Goal: Information Seeking & Learning: Learn about a topic

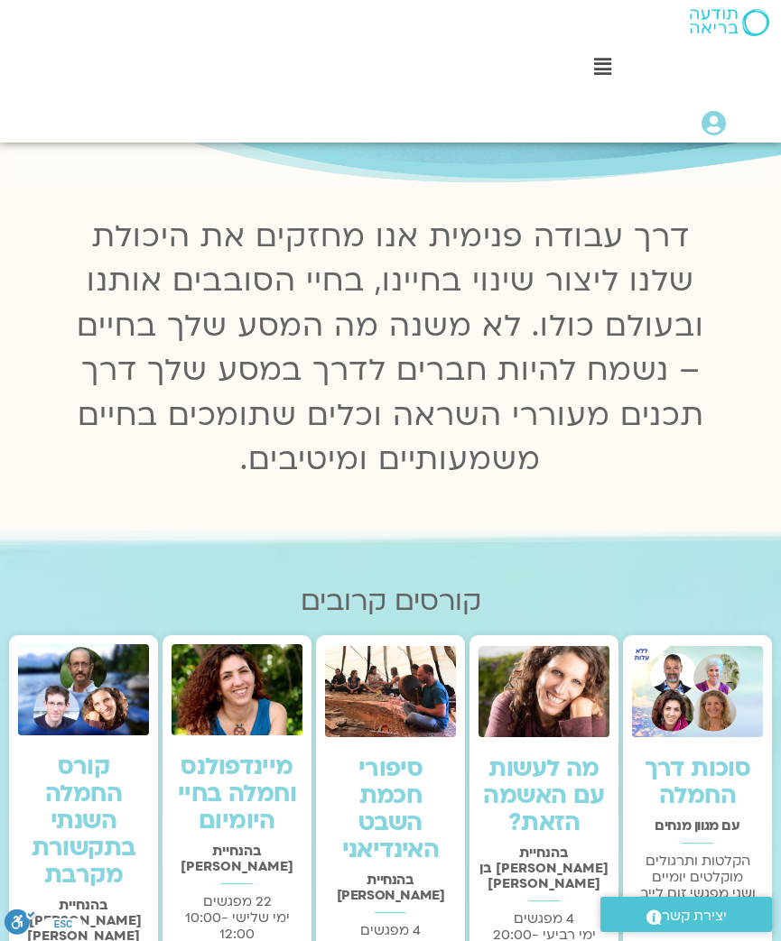
click at [713, 718] on img at bounding box center [697, 692] width 131 height 92
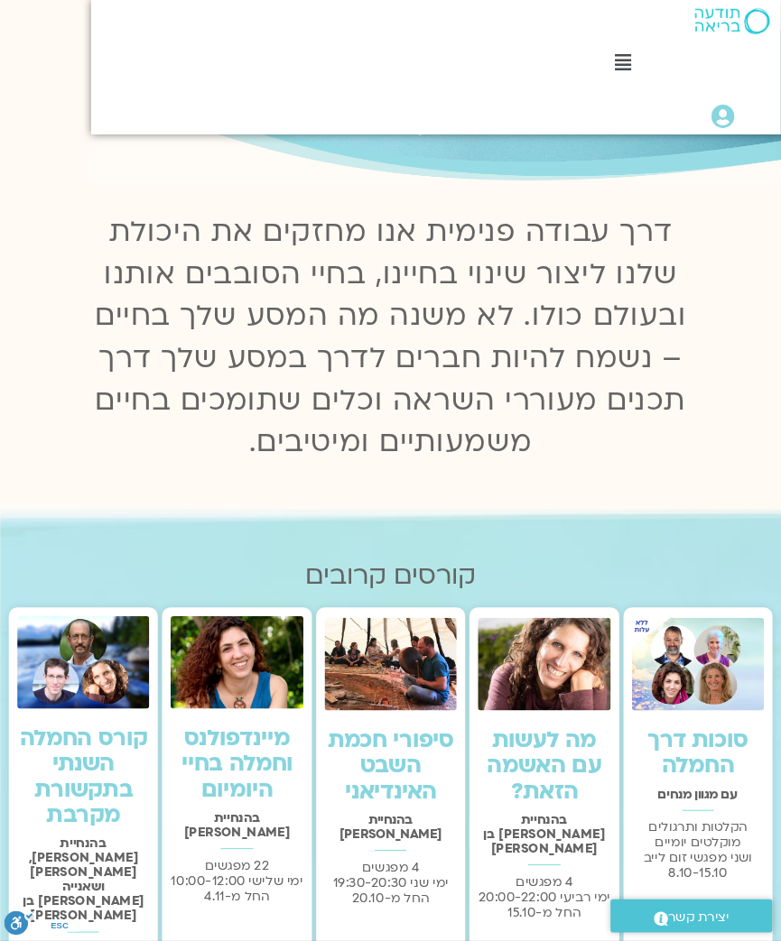
scroll to position [181, -47]
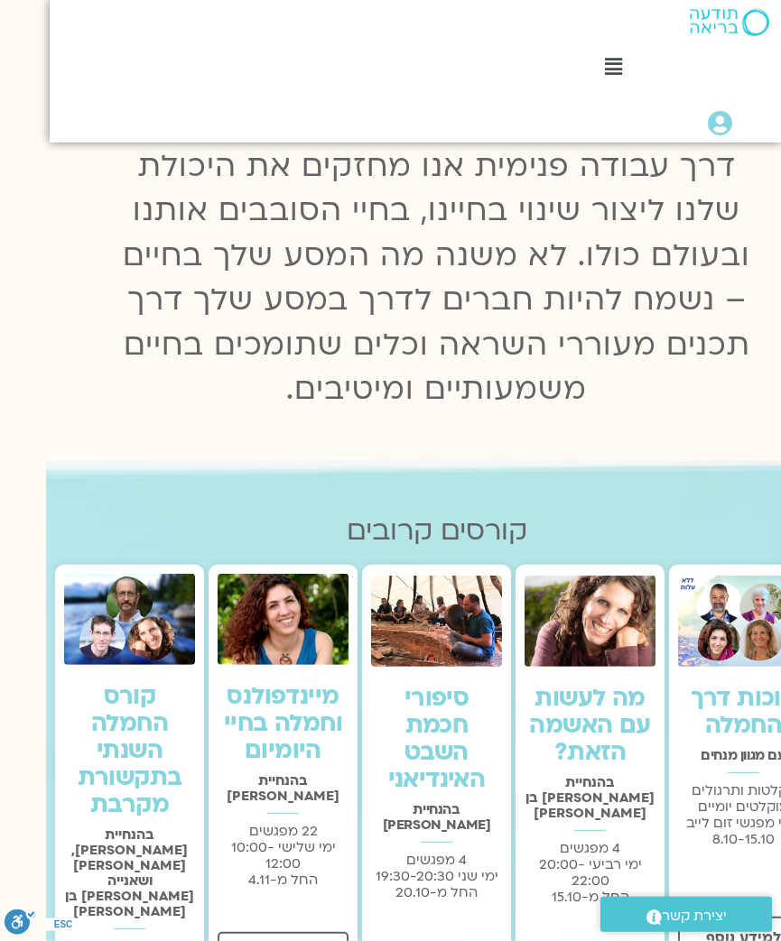
click at [732, 35] on img at bounding box center [729, 22] width 79 height 27
click at [717, 121] on icon at bounding box center [720, 123] width 24 height 25
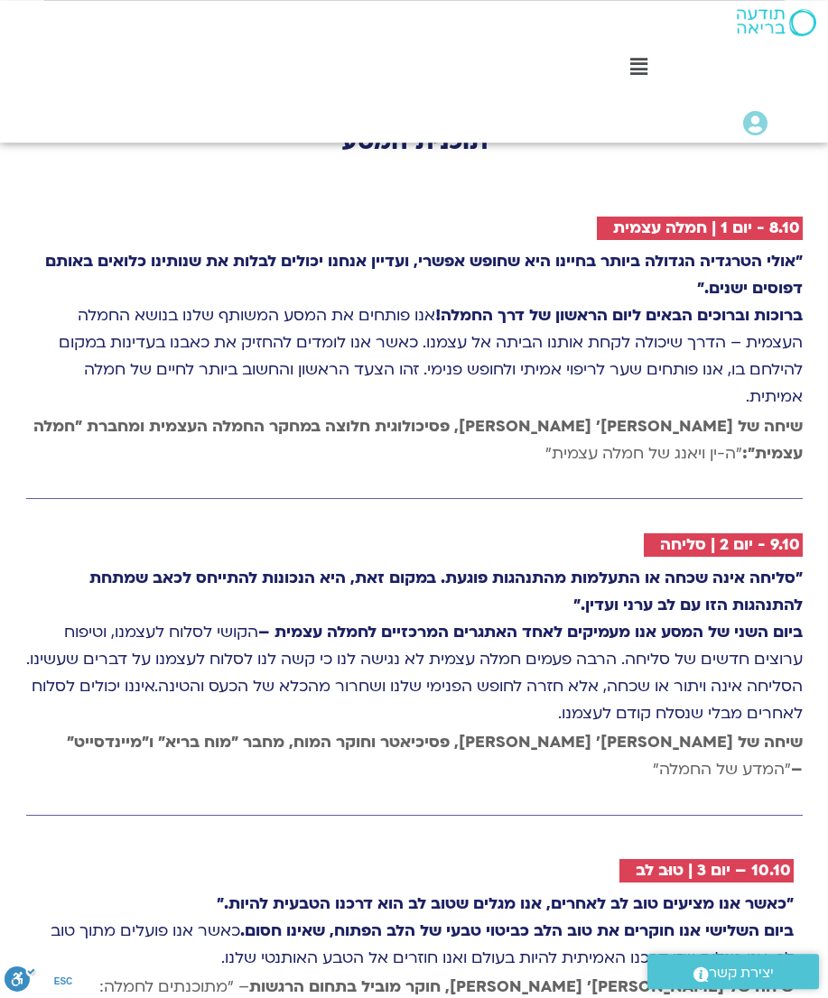
scroll to position [3068, 0]
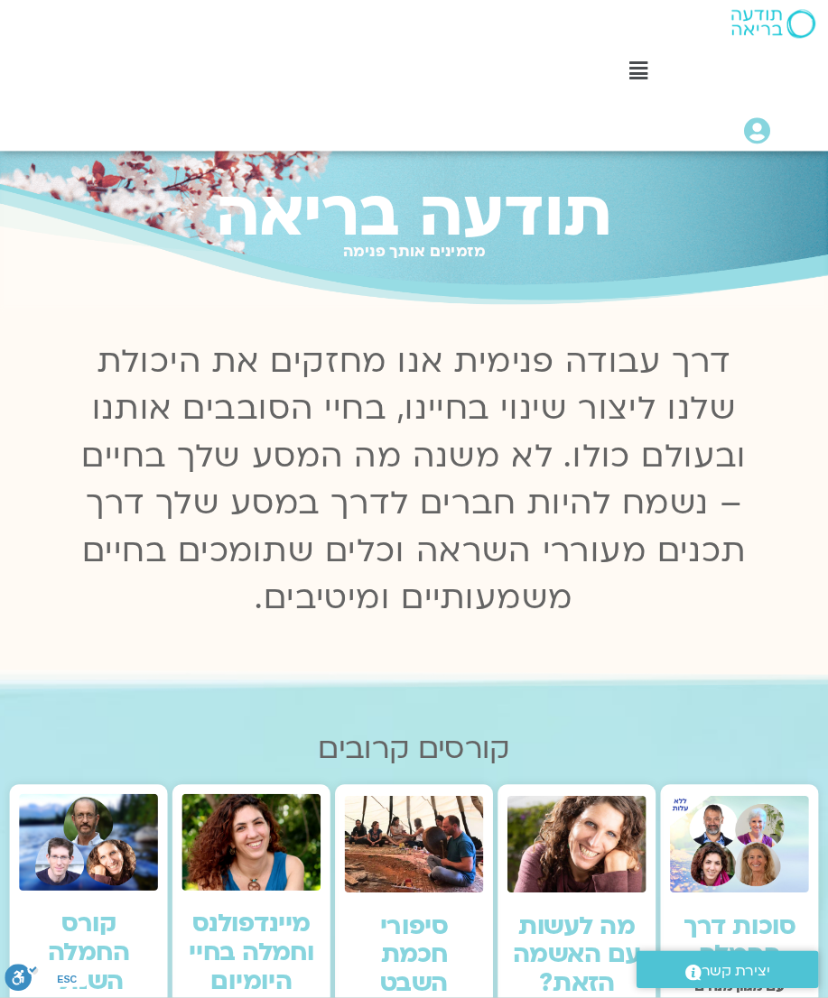
scroll to position [5, 0]
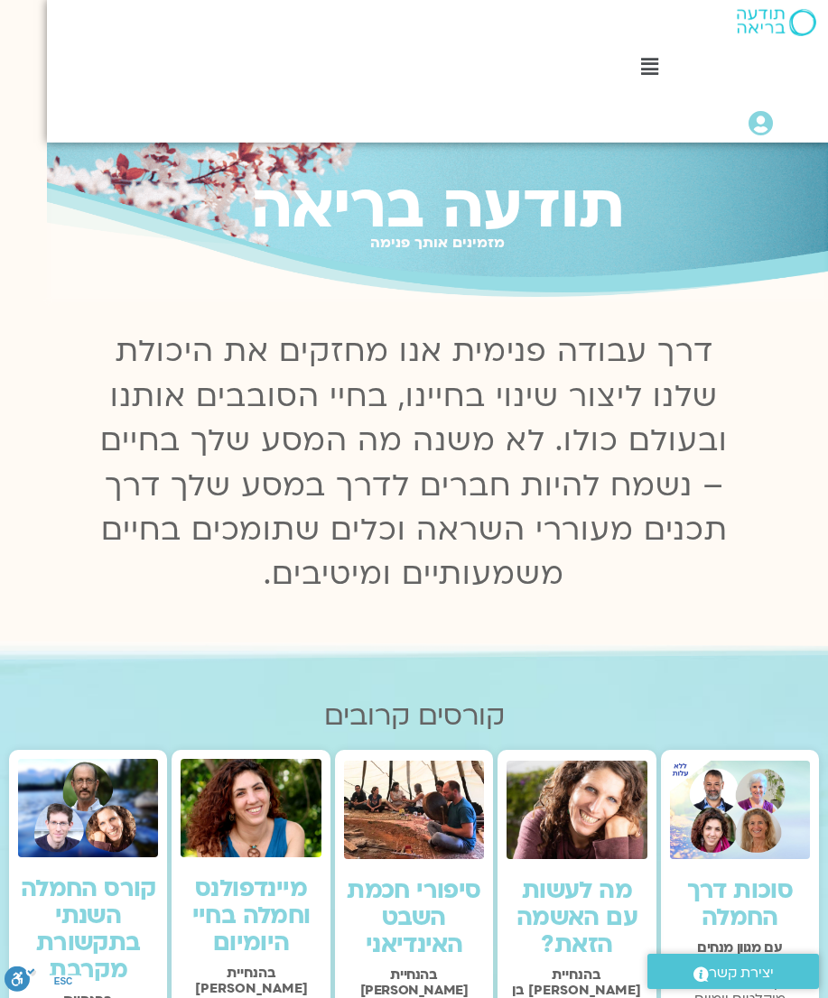
click at [758, 123] on icon at bounding box center [760, 123] width 24 height 25
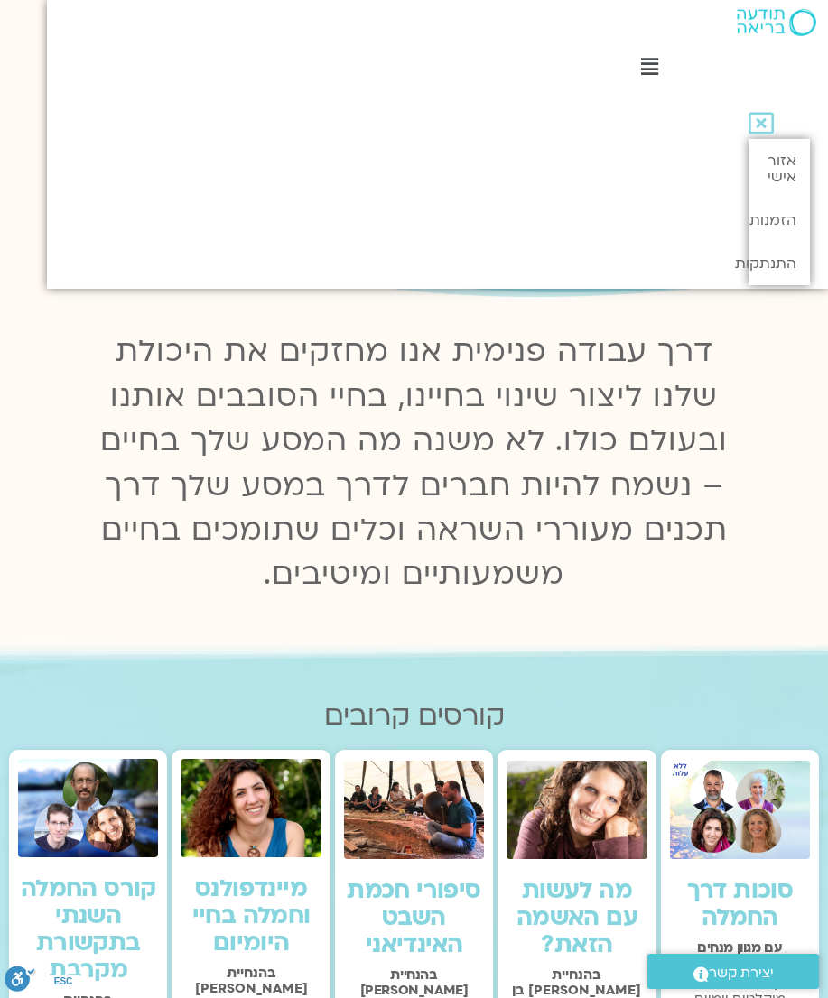
click at [780, 170] on link "אזור אישי" at bounding box center [778, 169] width 61 height 60
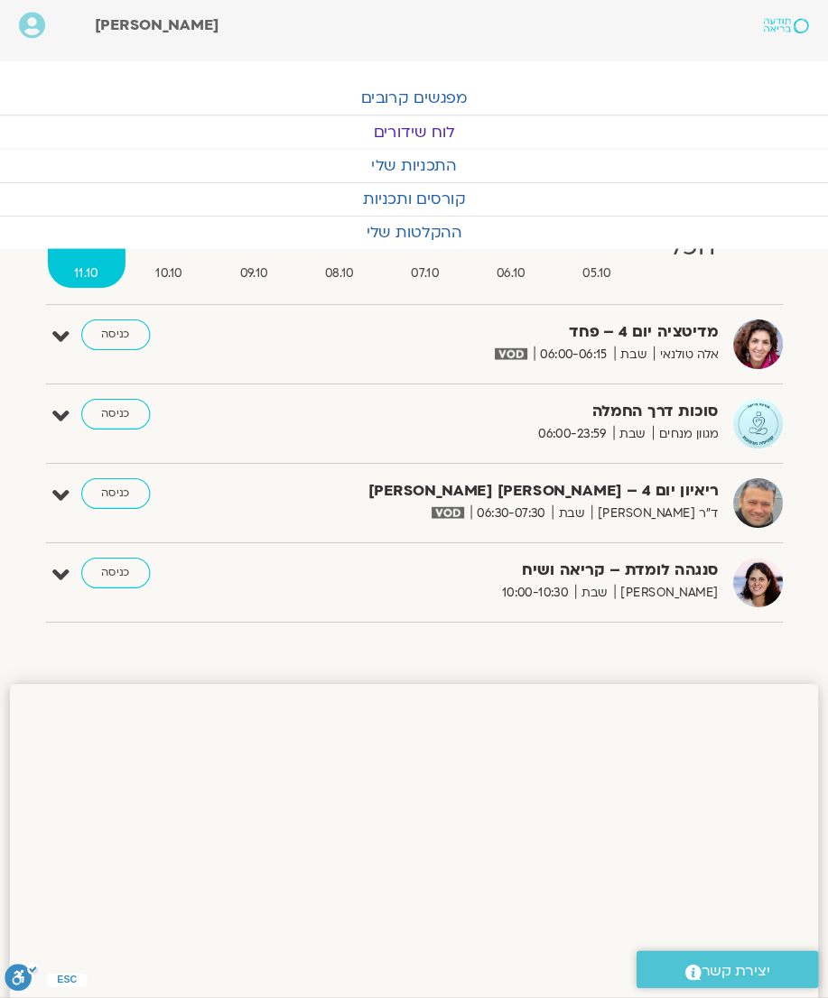
scroll to position [5, 0]
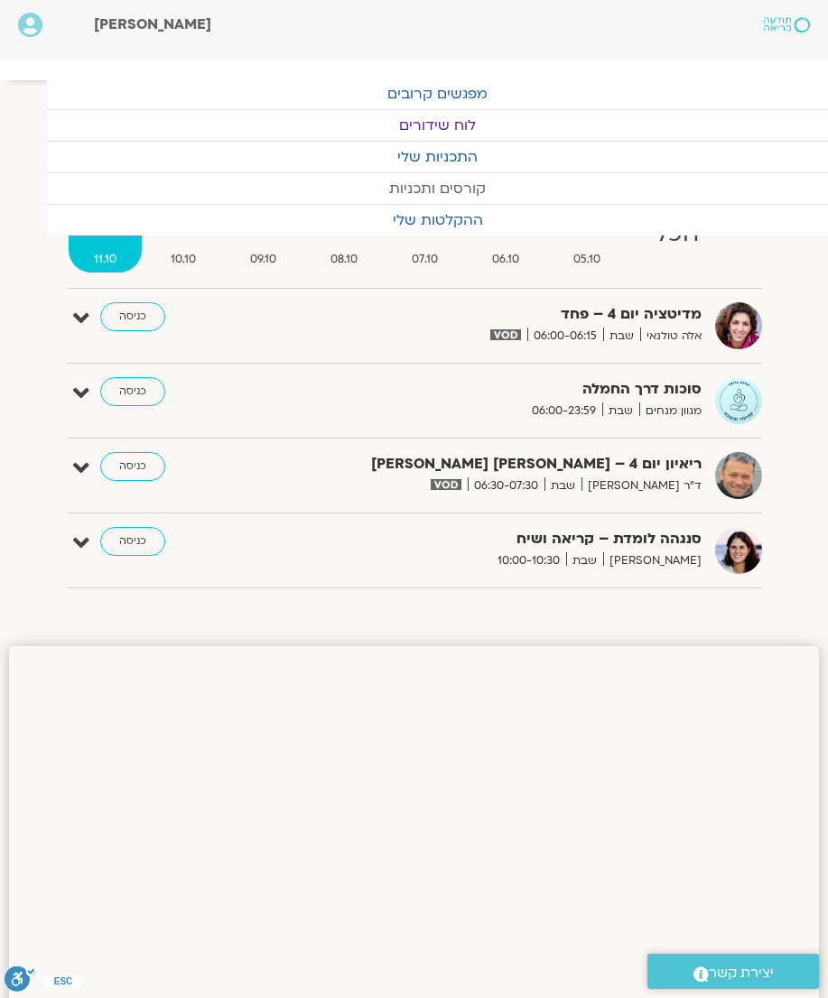
click at [551, 194] on link "קורסים ותכניות" at bounding box center [437, 188] width 781 height 31
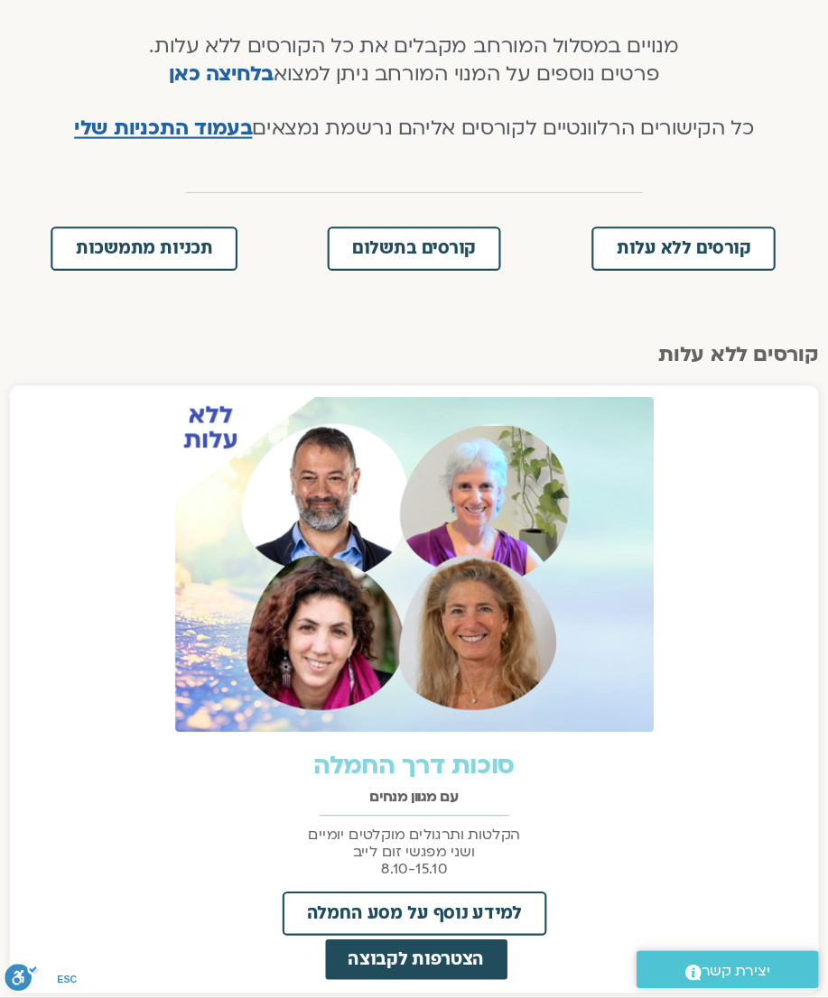
scroll to position [375, 0]
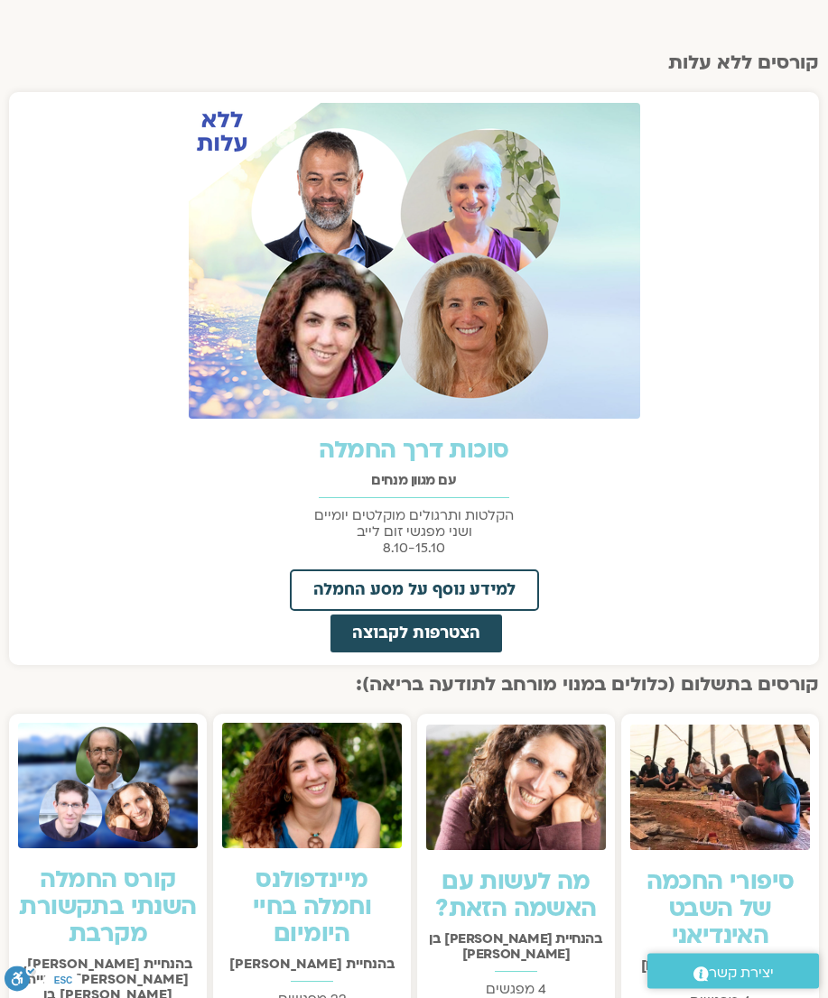
click at [434, 450] on link "סוכות דרך החמלה" at bounding box center [414, 450] width 190 height 32
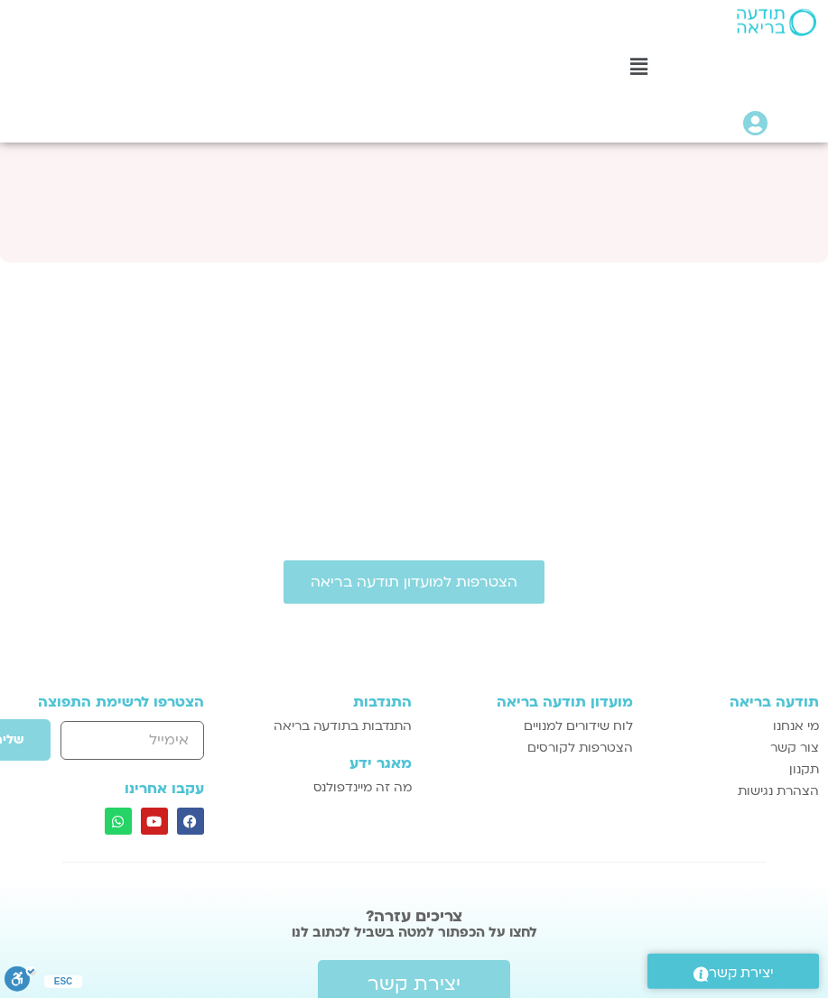
scroll to position [7719, 0]
click at [750, 126] on icon at bounding box center [755, 123] width 24 height 25
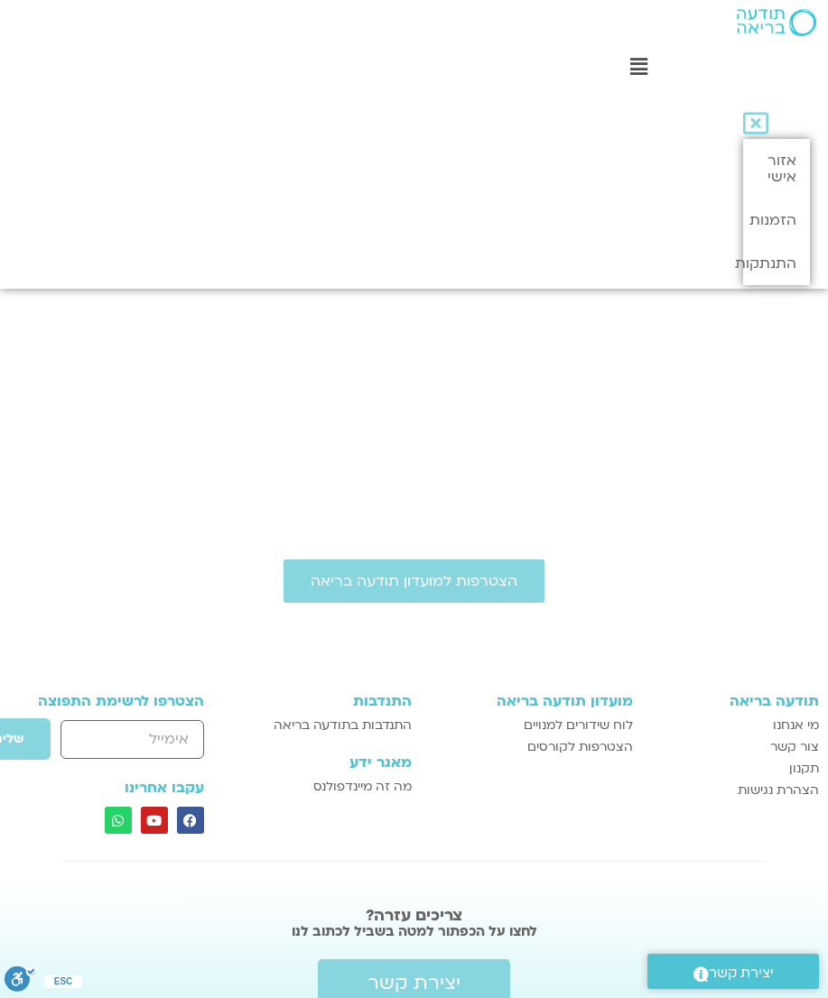
click at [780, 168] on link "אזור אישי" at bounding box center [776, 169] width 67 height 60
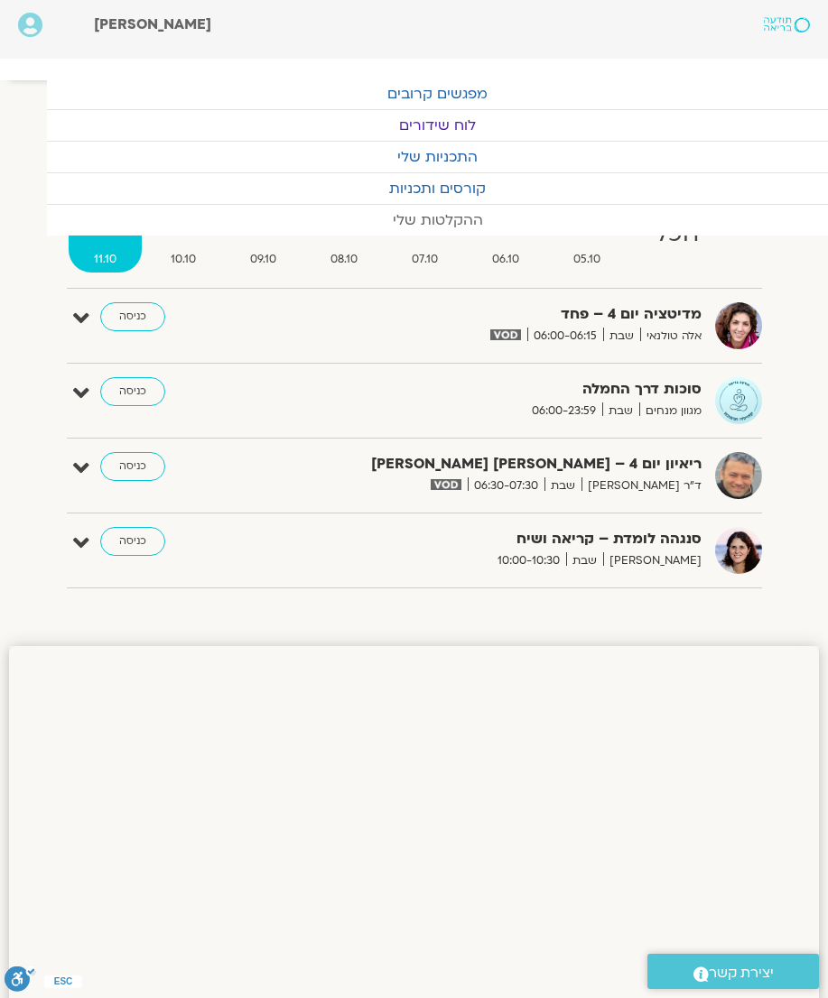
click at [497, 229] on link "ההקלטות שלי" at bounding box center [437, 220] width 781 height 31
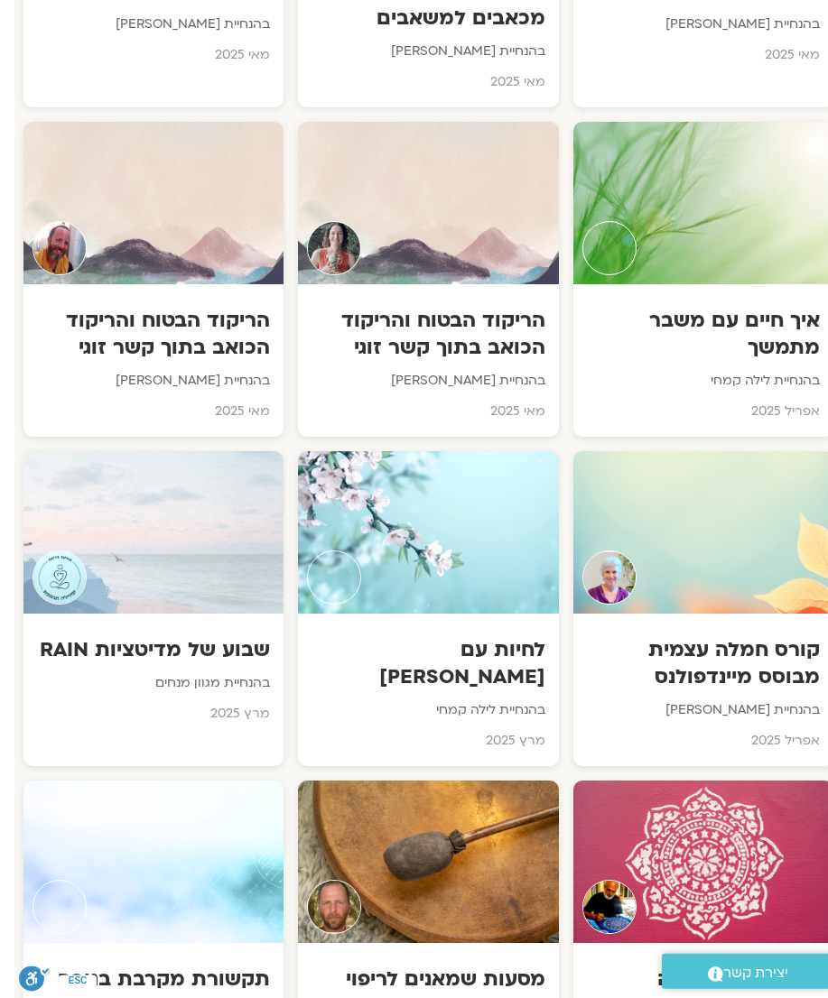
scroll to position [4241, -14]
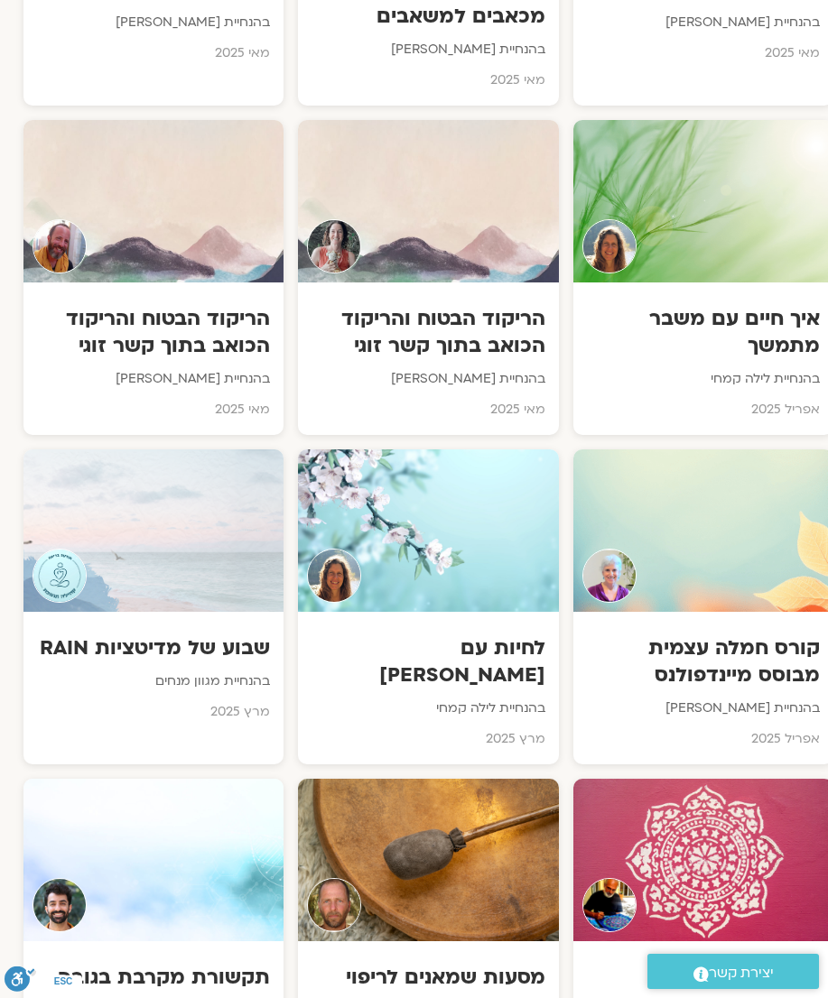
click at [750, 635] on h3 "קורס חמלה עצמית מבוסס מיינדפולנס" at bounding box center [703, 662] width 233 height 54
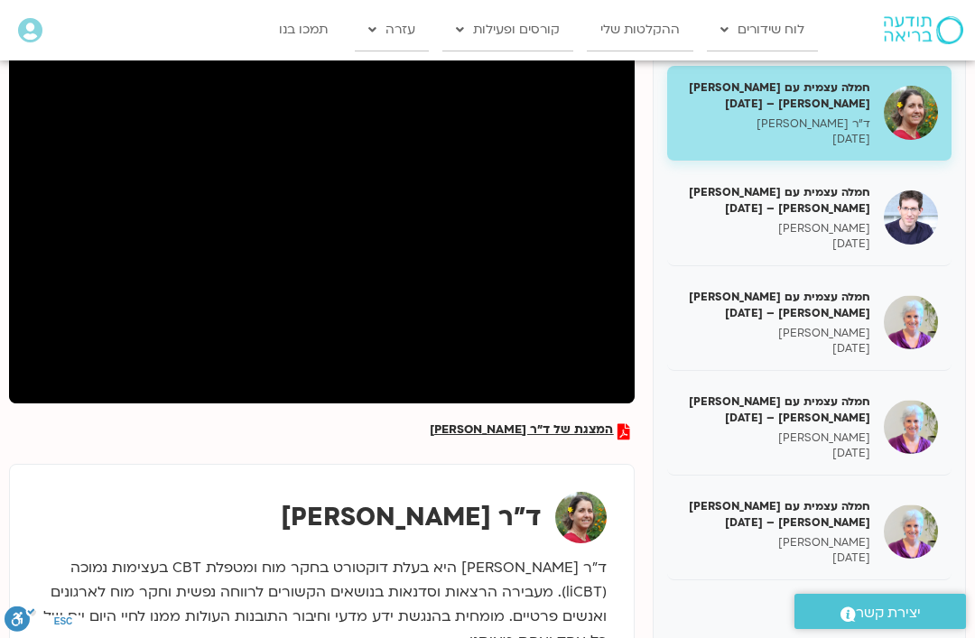
scroll to position [103, 0]
